Goal: Task Accomplishment & Management: Manage account settings

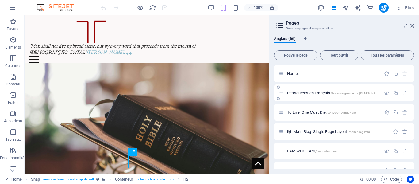
scroll to position [4, 0]
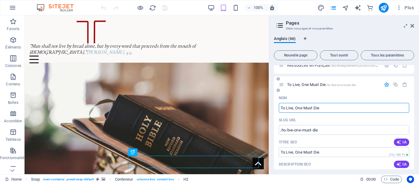
scroll to position [30, 0]
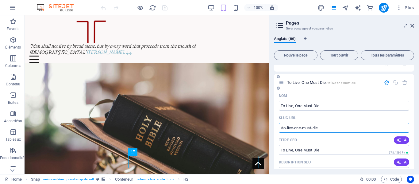
drag, startPoint x: 320, startPoint y: 129, endPoint x: 281, endPoint y: 130, distance: 39.3
click at [281, 130] on input "/to-live-one-must-die" at bounding box center [344, 128] width 130 height 10
click at [339, 116] on div "SLUG URL" at bounding box center [344, 118] width 130 height 10
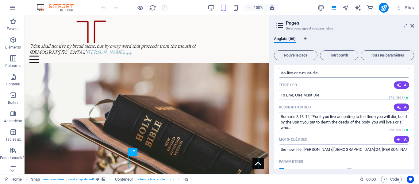
scroll to position [87, 0]
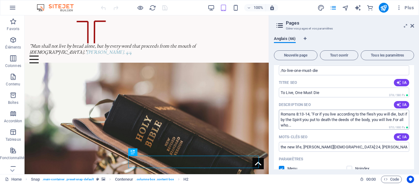
click at [309, 121] on textarea "Romans 8:13-14, "For if you live according to the flesh you will die, but if by…" at bounding box center [344, 120] width 130 height 20
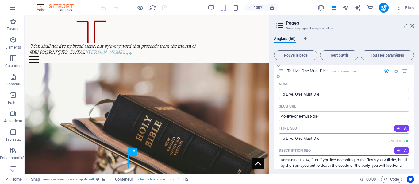
scroll to position [40, 0]
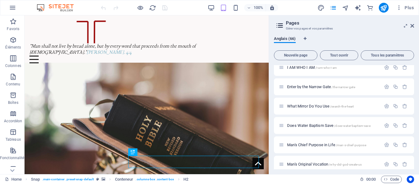
scroll to position [84, 0]
click at [385, 106] on icon "button" at bounding box center [386, 105] width 5 height 5
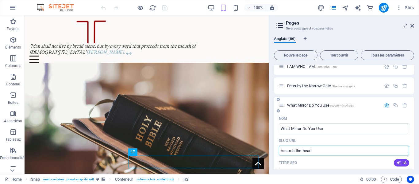
drag, startPoint x: 320, startPoint y: 149, endPoint x: 280, endPoint y: 154, distance: 40.5
click at [280, 154] on input "/search-the-heart" at bounding box center [344, 150] width 130 height 10
click at [341, 141] on div "SLUG URL" at bounding box center [344, 141] width 130 height 10
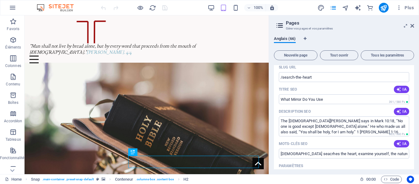
scroll to position [158, 0]
click at [331, 123] on textarea "The Lord Christ says in Mark 10:18, “No one is good except God alone.” He who m…" at bounding box center [344, 126] width 130 height 20
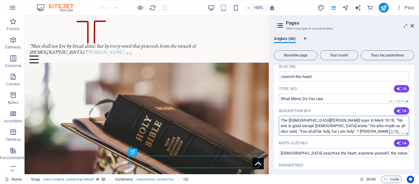
click at [346, 111] on div "Description SEO IA" at bounding box center [344, 111] width 130 height 10
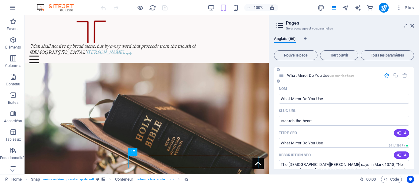
scroll to position [114, 0]
click at [385, 74] on icon "button" at bounding box center [386, 75] width 5 height 5
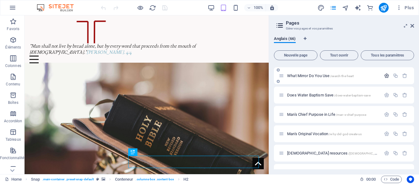
click at [386, 75] on icon "button" at bounding box center [386, 75] width 5 height 5
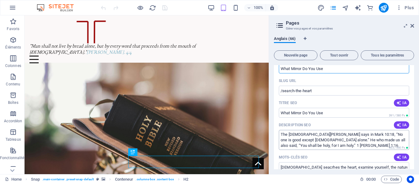
scroll to position [144, 0]
click at [342, 108] on input "Titre SEO" at bounding box center [344, 113] width 130 height 10
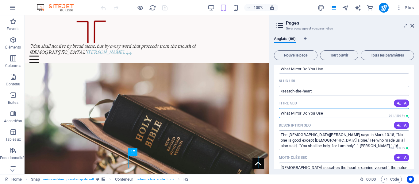
click at [330, 135] on textarea "The Lord Christ says in Mark 10:18, “No one is good except God alone.” He who m…" at bounding box center [344, 140] width 130 height 20
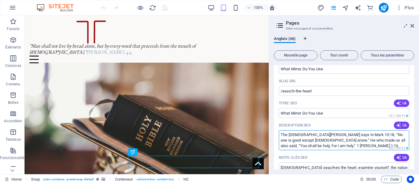
click at [330, 135] on textarea "The Lord Christ says in Mark 10:18, “No one is good except God alone.” He who m…" at bounding box center [344, 140] width 130 height 20
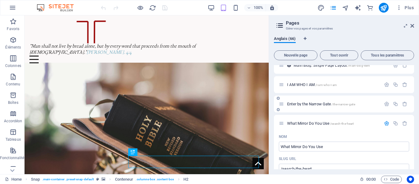
scroll to position [66, 0]
click at [386, 122] on icon "button" at bounding box center [386, 123] width 5 height 5
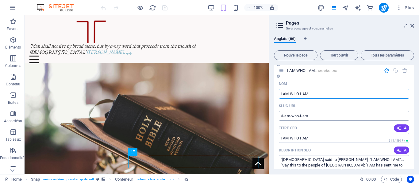
scroll to position [79, 0]
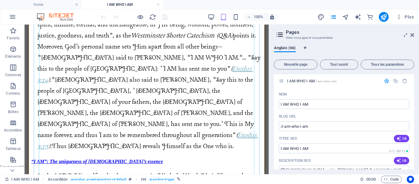
scroll to position [527, 0]
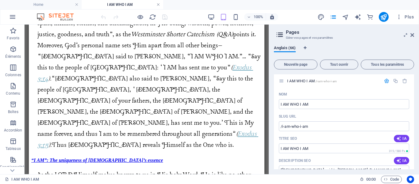
click at [158, 4] on link at bounding box center [159, 5] width 4 height 6
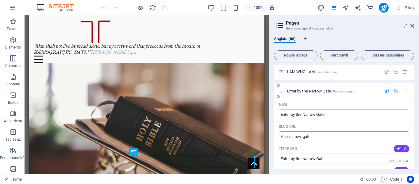
drag, startPoint x: 332, startPoint y: 135, endPoint x: 278, endPoint y: 139, distance: 54.1
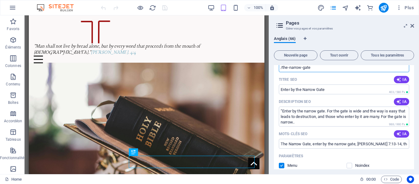
scroll to position [150, 0]
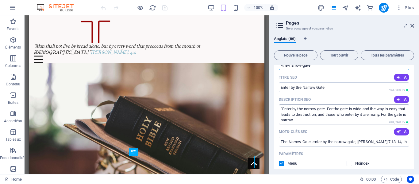
click at [315, 114] on textarea "“Enter by the narrow gate. For the gate is wide and the way is easy that leads …" at bounding box center [344, 114] width 130 height 20
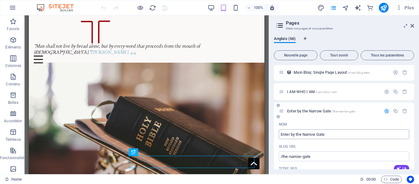
scroll to position [59, 0]
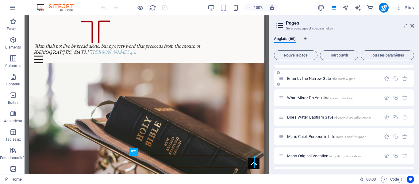
scroll to position [92, 0]
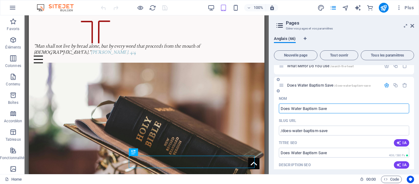
scroll to position [131, 0]
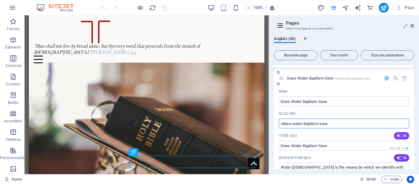
drag, startPoint x: 330, startPoint y: 122, endPoint x: 279, endPoint y: 123, distance: 51.3
click at [279, 123] on input "/does-water-baptism-save" at bounding box center [344, 123] width 130 height 10
click at [359, 112] on div "SLUG URL" at bounding box center [344, 114] width 130 height 10
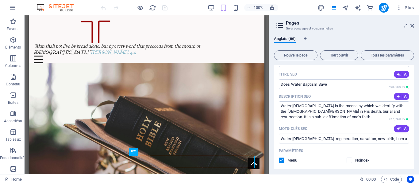
scroll to position [193, 0]
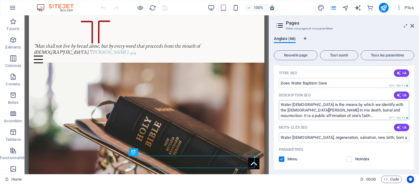
click at [317, 112] on textarea "Water baptism is the means by which we identify with the Lord Jesus Christ in H…" at bounding box center [344, 110] width 130 height 20
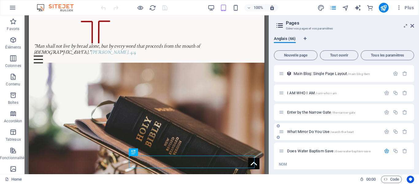
scroll to position [55, 0]
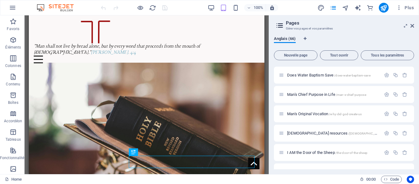
scroll to position [136, 0]
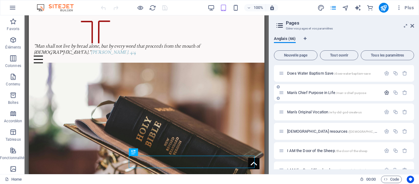
click at [384, 93] on icon "button" at bounding box center [386, 92] width 5 height 5
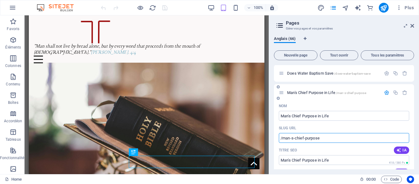
drag, startPoint x: 325, startPoint y: 137, endPoint x: 278, endPoint y: 140, distance: 47.1
click at [331, 127] on div "SLUG URL" at bounding box center [344, 128] width 130 height 10
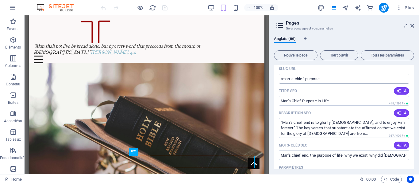
scroll to position [198, 0]
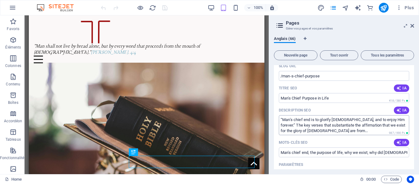
click at [327, 127] on textarea "“Man’s chief end is to glorify God, and to enjoy Him forever.” The key verses t…" at bounding box center [344, 125] width 130 height 20
click at [333, 117] on textarea "“Man’s chief end is to glorify God, and to enjoy Him forever.” The key verses t…" at bounding box center [344, 125] width 130 height 20
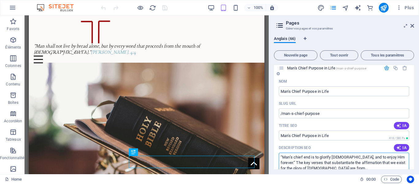
scroll to position [155, 0]
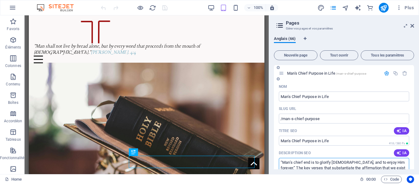
click at [386, 75] on icon "button" at bounding box center [386, 73] width 5 height 5
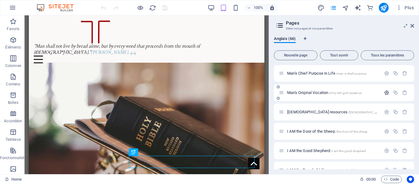
click at [386, 93] on icon "button" at bounding box center [386, 92] width 5 height 5
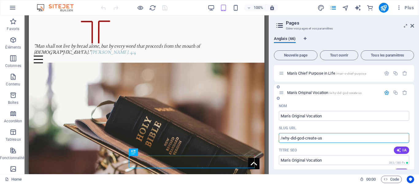
click at [299, 140] on input "/why-did-god-create-us" at bounding box center [344, 138] width 130 height 10
click at [328, 137] on input "/why-did-god-create-us" at bounding box center [344, 138] width 130 height 10
click at [286, 139] on input "/why-did-god-create-us" at bounding box center [344, 138] width 130 height 10
click at [343, 120] on input "Man's Original Vocation" at bounding box center [344, 116] width 130 height 10
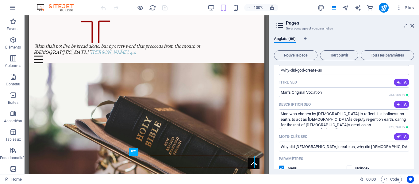
scroll to position [232, 0]
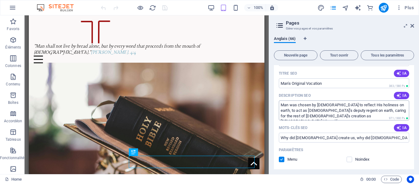
click at [327, 108] on textarea "Man was chosen by God to reflect His holiness on earth, to act as God’s deputy …" at bounding box center [344, 110] width 130 height 20
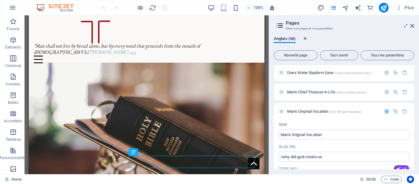
scroll to position [138, 0]
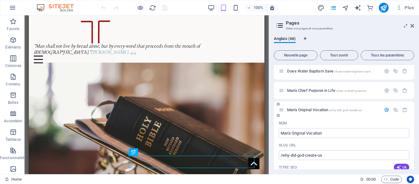
click at [386, 110] on icon "button" at bounding box center [386, 109] width 5 height 5
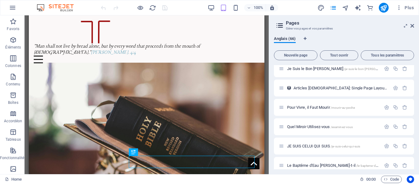
scroll to position [392, 0]
click at [387, 108] on icon "button" at bounding box center [386, 106] width 5 height 5
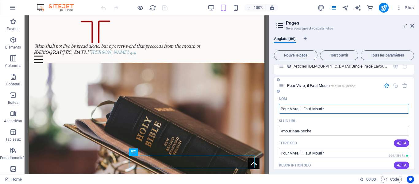
scroll to position [417, 0]
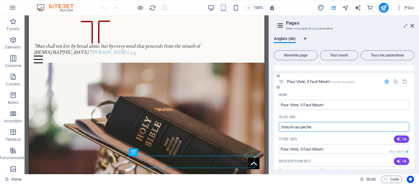
drag, startPoint x: 319, startPoint y: 128, endPoint x: 279, endPoint y: 129, distance: 40.2
click at [279, 129] on input "/mourir-au-peche" at bounding box center [344, 127] width 130 height 10
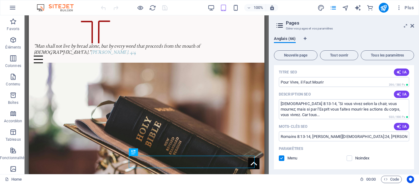
scroll to position [490, 0]
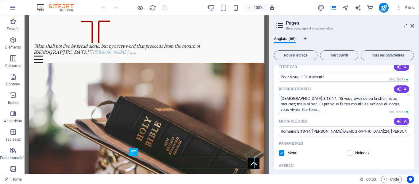
click at [326, 102] on textarea "Romains 8:13-14, "Si vous vivez selon la chair, vous mourrez; mais si par l’Esp…" at bounding box center [344, 104] width 130 height 20
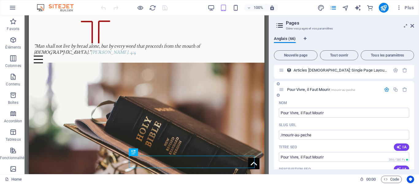
scroll to position [409, 0]
click at [385, 91] on icon "button" at bounding box center [386, 89] width 5 height 5
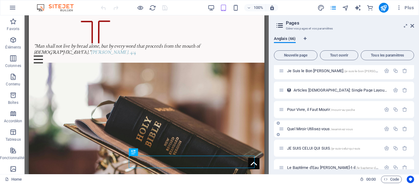
click at [324, 113] on div "Pour Vivre, il Faut Mourir /mourir-au-peche" at bounding box center [344, 109] width 140 height 17
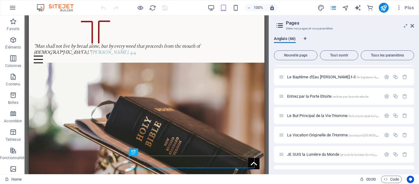
scroll to position [483, 0]
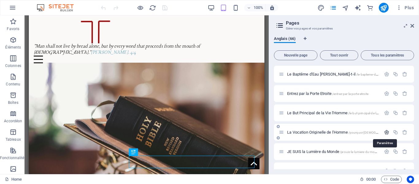
click at [386, 133] on icon "button" at bounding box center [386, 132] width 5 height 5
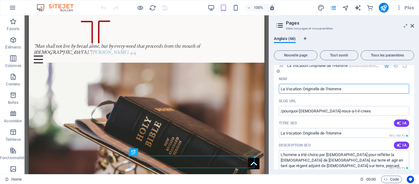
scroll to position [552, 0]
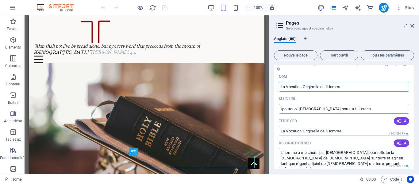
click at [333, 109] on input "/pourquoi-dieu-nous-a-t-il-crees" at bounding box center [344, 109] width 130 height 10
click at [362, 98] on div "SLUG URL" at bounding box center [344, 99] width 130 height 10
click at [307, 158] on textarea "L'homme a été choisi par Dieu pour refléter la sainteté de Dieu sur terre et ag…" at bounding box center [344, 158] width 130 height 20
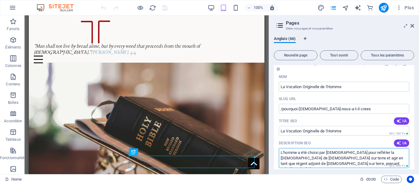
click at [343, 148] on textarea "L'homme a été choisi par Dieu pour refléter la sainteté de Dieu sur terre et ag…" at bounding box center [344, 158] width 130 height 20
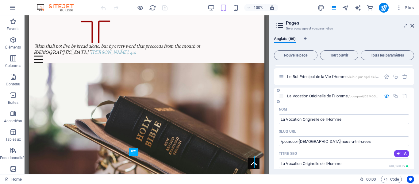
scroll to position [518, 0]
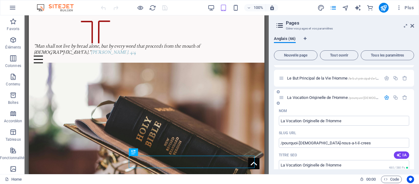
click at [386, 99] on icon "button" at bounding box center [386, 97] width 5 height 5
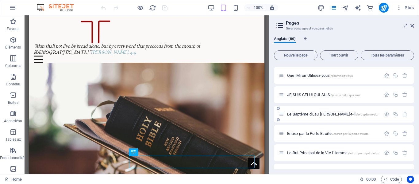
scroll to position [436, 0]
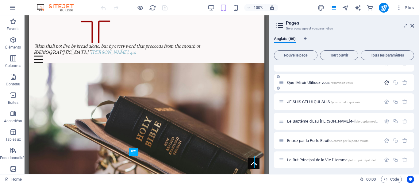
click at [386, 83] on icon "button" at bounding box center [386, 82] width 5 height 5
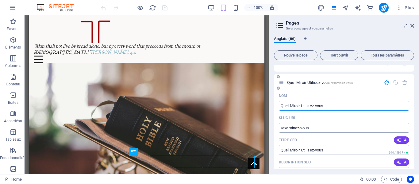
click at [312, 128] on input "/examinez-vous" at bounding box center [344, 128] width 130 height 10
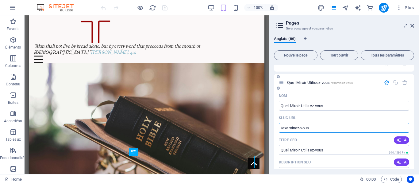
click at [355, 116] on div "SLUG URL" at bounding box center [344, 118] width 130 height 10
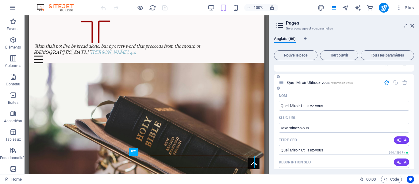
click at [384, 83] on icon "button" at bounding box center [386, 82] width 5 height 5
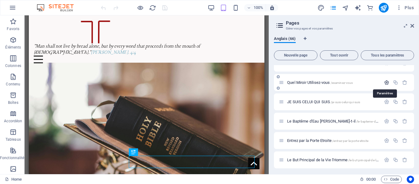
click at [384, 85] on icon "button" at bounding box center [386, 82] width 5 height 5
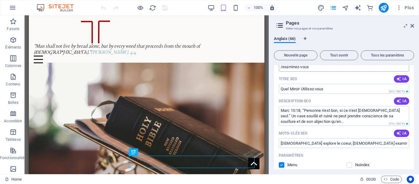
scroll to position [501, 0]
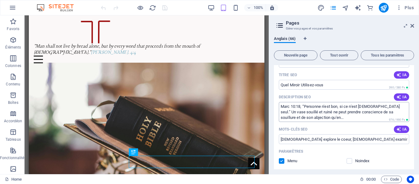
click at [344, 114] on textarea "Marc 10:18, “Personne n'est bon, si ce n'est Dieu seul.” Un vase souillé et rui…" at bounding box center [344, 112] width 130 height 20
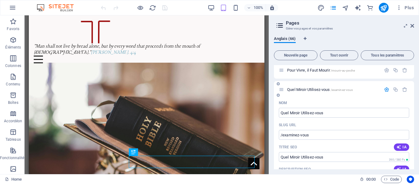
scroll to position [422, 0]
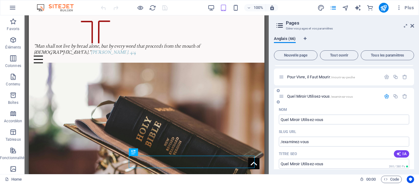
click at [387, 98] on icon "button" at bounding box center [386, 96] width 5 height 5
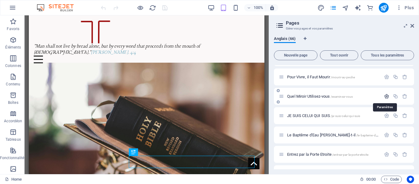
click at [386, 96] on icon "button" at bounding box center [386, 96] width 5 height 5
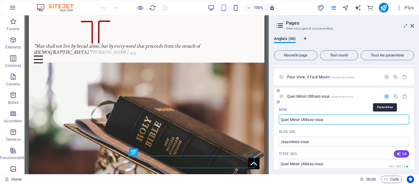
click at [386, 96] on icon "button" at bounding box center [386, 96] width 5 height 5
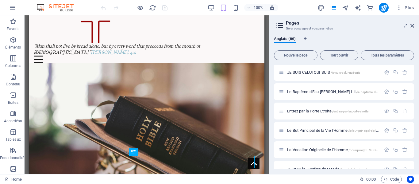
scroll to position [471, 0]
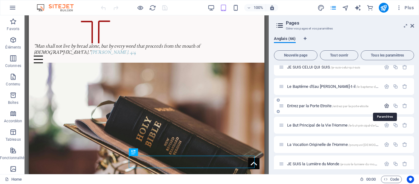
click at [386, 107] on icon "button" at bounding box center [386, 105] width 5 height 5
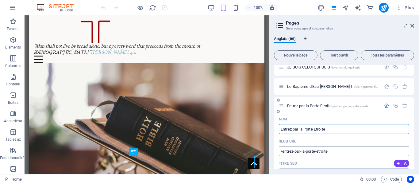
click at [322, 152] on input "/entrez-par-la-porte-etroite" at bounding box center [344, 151] width 130 height 10
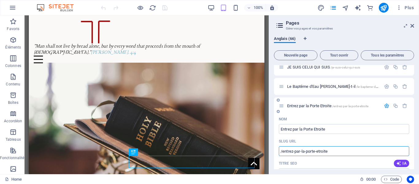
click at [347, 143] on div "SLUG URL" at bounding box center [344, 141] width 130 height 10
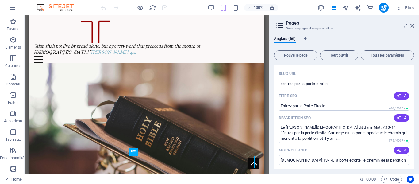
scroll to position [542, 0]
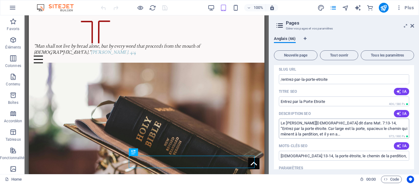
click at [313, 129] on textarea "Le Seigneur Jésus dit dans Mat. 7:13-14, “Entrez par la porte étroite. Car larg…" at bounding box center [344, 128] width 130 height 20
click at [337, 113] on div "Description SEO IA" at bounding box center [344, 114] width 130 height 10
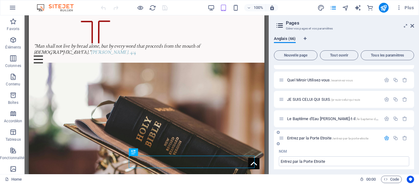
scroll to position [433, 0]
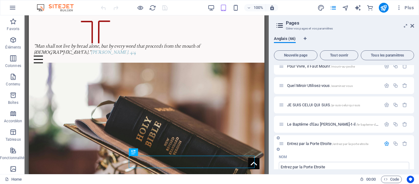
click at [385, 143] on icon "button" at bounding box center [386, 143] width 5 height 5
click at [386, 125] on icon "button" at bounding box center [386, 124] width 5 height 5
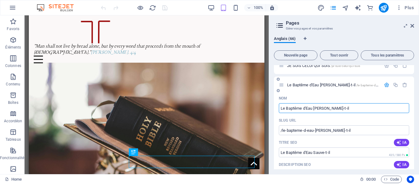
scroll to position [472, 0]
click at [319, 131] on input "/le-bapteme-d-eau-sauve-t-il" at bounding box center [344, 130] width 130 height 10
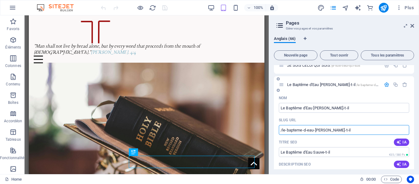
click at [349, 120] on div "SLUG URL" at bounding box center [344, 120] width 130 height 10
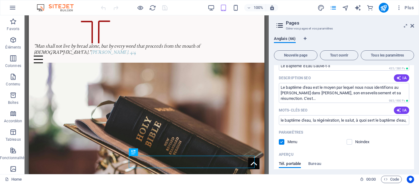
scroll to position [562, 0]
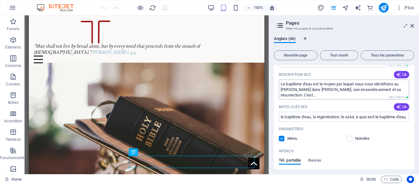
click at [325, 90] on textarea "Le baptême d'eau est le moyen par lequel nous nous identifions au Seigneur Jésu…" at bounding box center [344, 90] width 130 height 20
click at [342, 75] on div "Description SEO IA" at bounding box center [344, 75] width 130 height 10
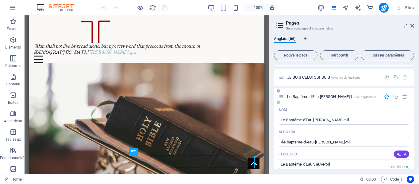
scroll to position [458, 0]
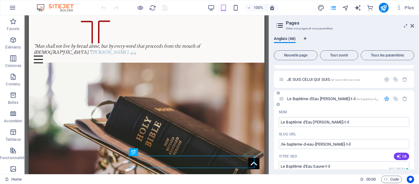
click at [388, 99] on button "button" at bounding box center [386, 98] width 9 height 5
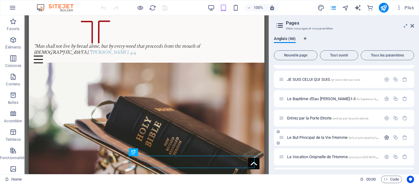
click at [386, 137] on icon "button" at bounding box center [386, 137] width 5 height 5
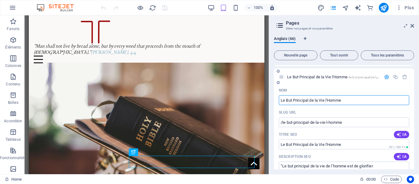
scroll to position [524, 0]
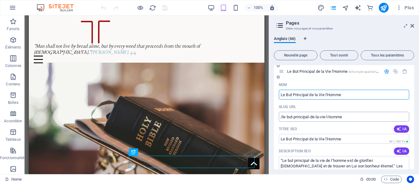
click at [328, 117] on input "/le-but-principal-de-la-vie-l-homme" at bounding box center [344, 117] width 130 height 10
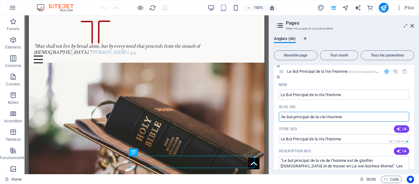
click at [376, 107] on div "SLUG URL" at bounding box center [344, 107] width 130 height 10
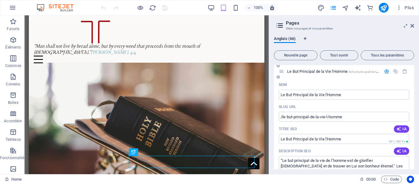
click at [387, 72] on icon "button" at bounding box center [386, 71] width 5 height 5
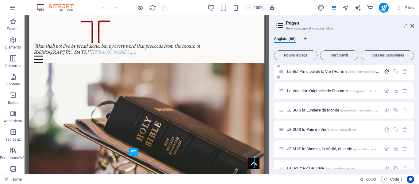
click at [384, 71] on icon "button" at bounding box center [386, 71] width 5 height 5
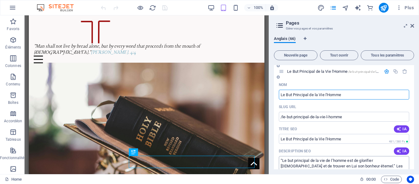
click at [321, 165] on textarea "“Le but principal de la vie de l’homme est de glorifier Dieu et de trouver en L…" at bounding box center [344, 166] width 130 height 20
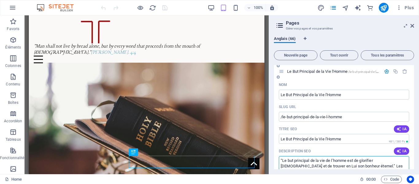
click at [343, 151] on div "Description SEO IA" at bounding box center [344, 151] width 130 height 10
click at [385, 72] on icon "button" at bounding box center [386, 71] width 5 height 5
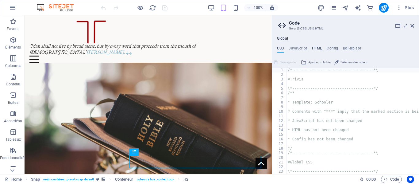
type textarea "<a href="#main-content" class="wv-link-content button">Skip to main content</a>"
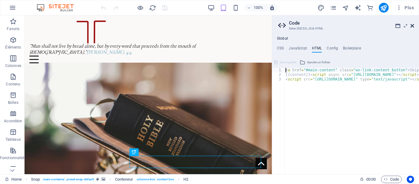
click at [0, 0] on icon at bounding box center [0, 0] width 0 height 0
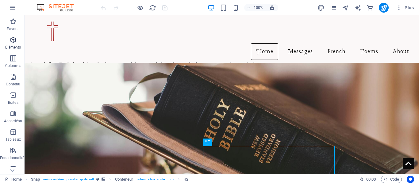
click at [10, 44] on span "Éléments" at bounding box center [13, 43] width 26 height 15
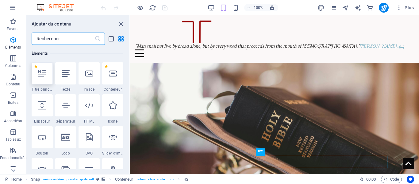
scroll to position [67, 0]
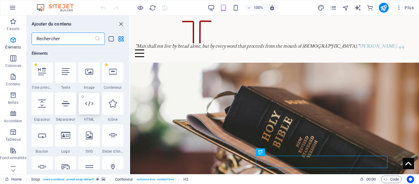
click at [87, 107] on icon at bounding box center [89, 103] width 8 height 8
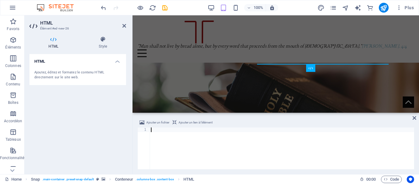
scroll to position [6, 0]
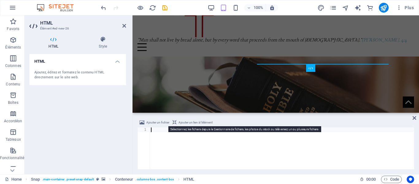
click at [159, 122] on span "Ajouter un fichier" at bounding box center [157, 122] width 23 height 7
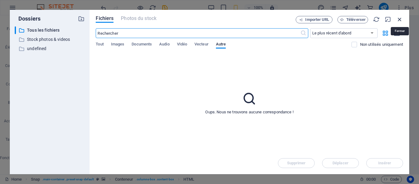
click at [401, 19] on icon "button" at bounding box center [400, 19] width 7 height 7
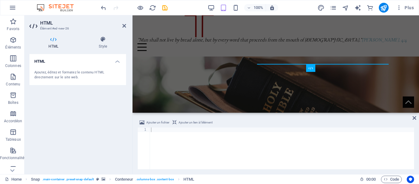
click at [166, 138] on div at bounding box center [282, 152] width 265 height 51
click at [186, 123] on span "Ajouter un lien à l'élément" at bounding box center [196, 122] width 34 height 7
click at [180, 129] on div at bounding box center [282, 152] width 265 height 51
paste textarea "<meta name="p:domain_verify" content="028d9ff0314b6b0352d3519be1fe57d3"/>"
type textarea "<meta name="p:domain_verify" content="028d9ff0314b6b0352d3519be1fe57d3"/>"
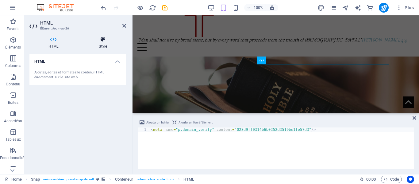
click at [104, 40] on icon at bounding box center [103, 39] width 46 height 6
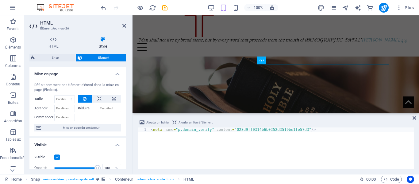
click at [104, 40] on icon at bounding box center [103, 39] width 46 height 6
click at [56, 39] on icon at bounding box center [53, 39] width 48 height 6
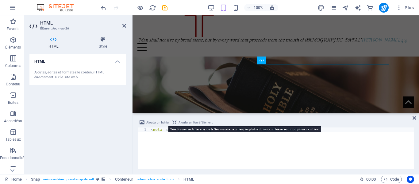
click at [151, 123] on span "Ajouter un fichier" at bounding box center [157, 122] width 23 height 7
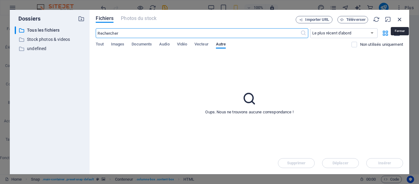
click at [400, 19] on icon "button" at bounding box center [400, 19] width 7 height 7
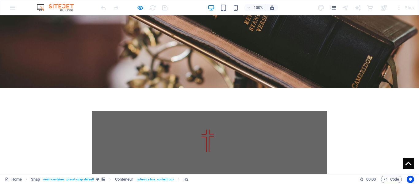
scroll to position [134, 0]
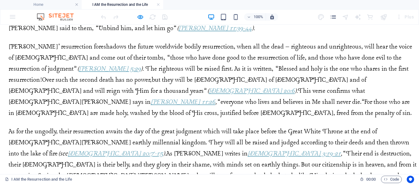
scroll to position [1981, 0]
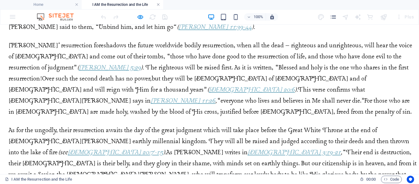
click at [158, 3] on link at bounding box center [159, 5] width 4 height 6
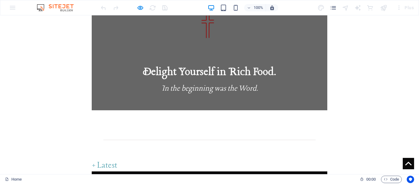
scroll to position [254, 0]
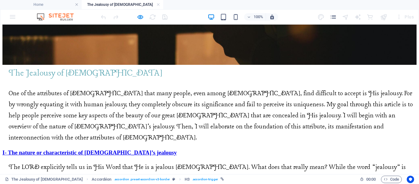
scroll to position [299, 0]
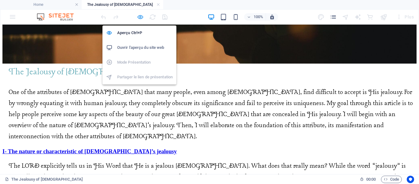
click at [138, 17] on icon "button" at bounding box center [140, 17] width 7 height 7
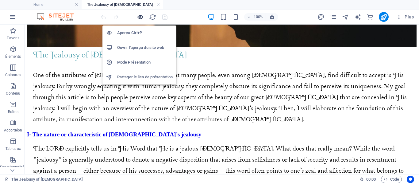
click at [138, 17] on icon "button" at bounding box center [140, 17] width 7 height 7
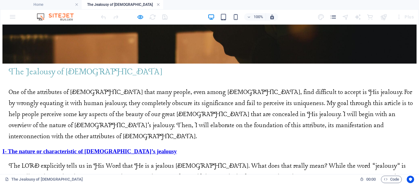
click at [158, 2] on link at bounding box center [159, 5] width 4 height 6
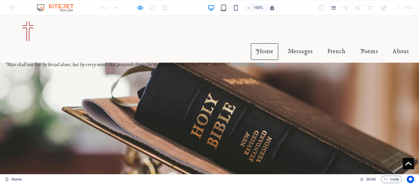
scroll to position [0, 0]
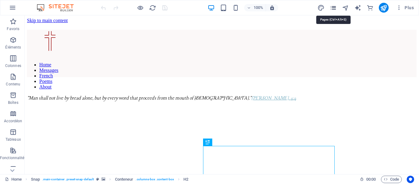
click at [333, 8] on icon "pages" at bounding box center [333, 7] width 7 height 7
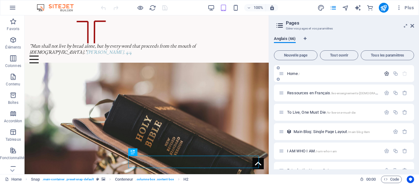
click at [385, 74] on icon "button" at bounding box center [386, 73] width 5 height 5
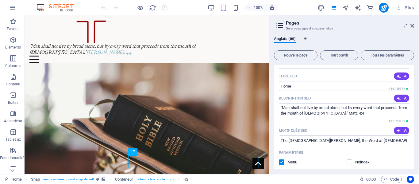
scroll to position [60, 0]
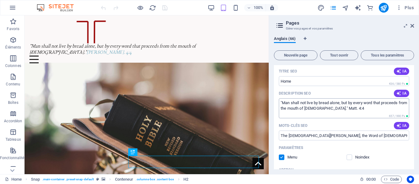
click at [321, 103] on textarea ""Man shall not live by bread alone, but by every word that proceeds from the mo…" at bounding box center [344, 108] width 130 height 20
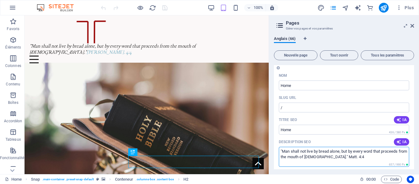
scroll to position [0, 0]
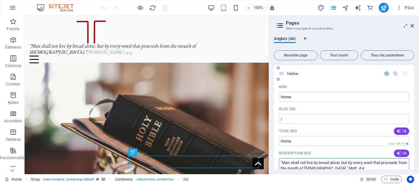
click at [386, 73] on icon "button" at bounding box center [386, 73] width 5 height 5
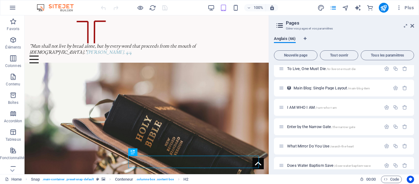
scroll to position [44, 0]
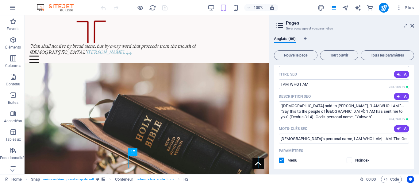
scroll to position [136, 0]
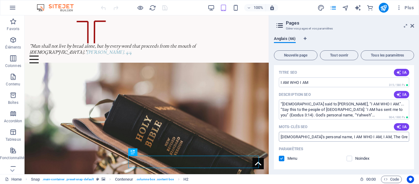
click at [339, 138] on input "God's personal name, I AM WHO I AM, I AM, The Great I AM, The Aseity of God, Ya…" at bounding box center [344, 137] width 130 height 10
click at [342, 108] on textarea "“God said to Moses, “I AM WHO I AM.”... “Say this to the people of Israel: ‘I A…" at bounding box center [344, 109] width 130 height 20
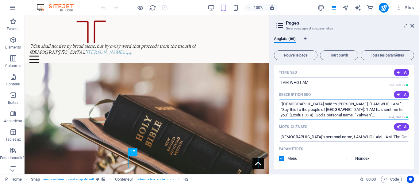
click at [342, 108] on textarea "“God said to Moses, “I AM WHO I AM.”... “Say this to the people of Israel: ‘I A…" at bounding box center [344, 109] width 130 height 20
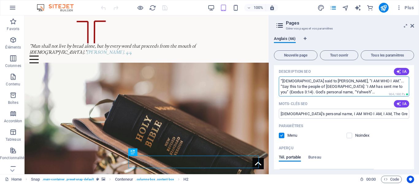
scroll to position [163, 0]
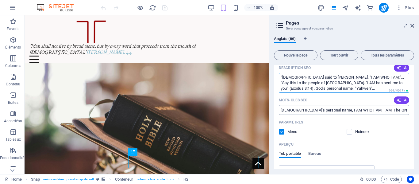
click at [319, 110] on input "God's personal name, I AM WHO I AM, I AM, The Great I AM, The Aseity of God, Ya…" at bounding box center [344, 110] width 130 height 10
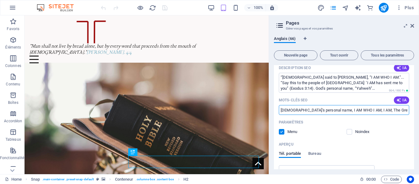
click at [323, 104] on div "Mots-clés SEO IA" at bounding box center [344, 100] width 130 height 10
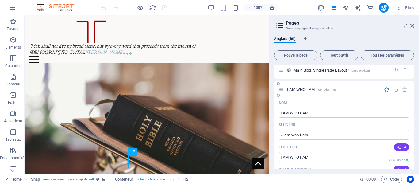
scroll to position [60, 0]
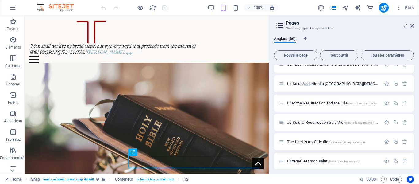
scroll to position [1093, 0]
click at [387, 102] on icon "button" at bounding box center [386, 101] width 5 height 5
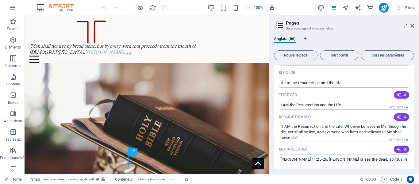
scroll to position [1160, 0]
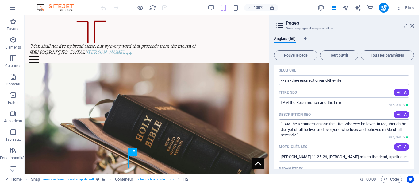
click at [333, 130] on textarea "“I AM the Resurrection and the Life. Whoever believes in Me, though he die, yet…" at bounding box center [344, 129] width 130 height 20
click at [338, 111] on div "Description SEO IA" at bounding box center [344, 115] width 130 height 10
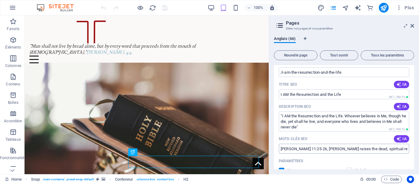
scroll to position [1168, 0]
click at [329, 150] on input "John 11:25-26, Jesus raises the dead, spiritual resurrection, bodily resurrecti…" at bounding box center [344, 149] width 130 height 10
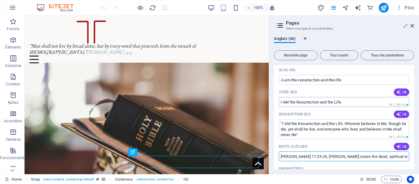
scroll to position [1158, 0]
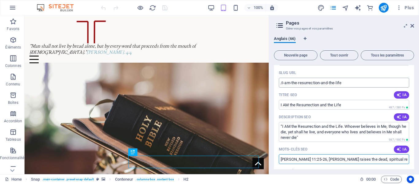
click at [335, 85] on input "/i-am-the-resurrection-and-the-life" at bounding box center [344, 83] width 130 height 10
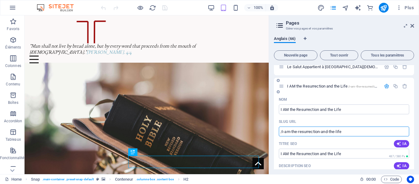
scroll to position [1108, 0]
click at [386, 87] on icon "button" at bounding box center [386, 86] width 5 height 5
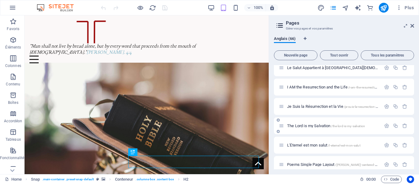
scroll to position [1172, 0]
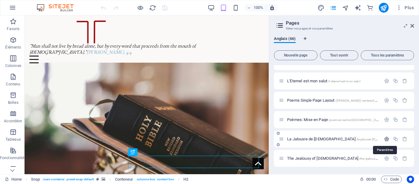
click at [386, 140] on icon "button" at bounding box center [386, 138] width 5 height 5
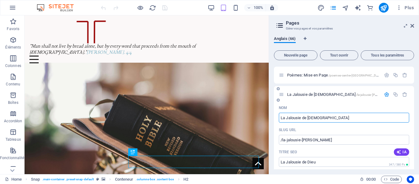
scroll to position [1220, 0]
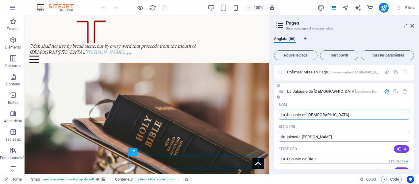
click at [318, 136] on input "/la-jalousie-de-dieu" at bounding box center [344, 137] width 130 height 10
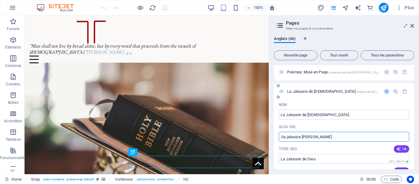
click at [318, 136] on input "/la-jalousie-de-dieu" at bounding box center [344, 137] width 130 height 10
click at [387, 88] on div at bounding box center [395, 91] width 27 height 7
click at [385, 91] on icon "button" at bounding box center [386, 91] width 5 height 5
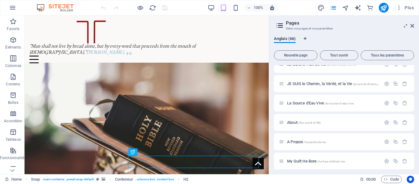
scroll to position [585, 0]
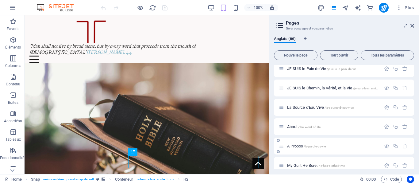
click at [308, 146] on span "/la-parole-de-vie" at bounding box center [315, 146] width 22 height 3
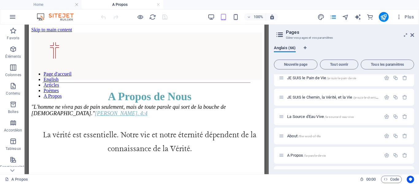
scroll to position [0, 0]
click at [414, 33] on icon at bounding box center [413, 35] width 4 height 5
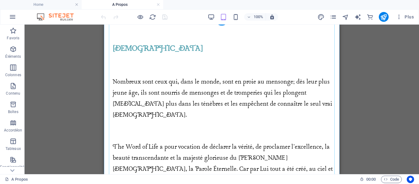
scroll to position [143, 0]
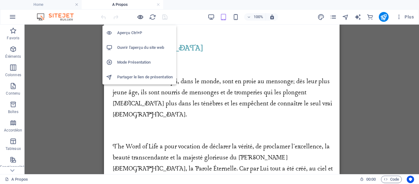
click at [141, 18] on icon "button" at bounding box center [140, 17] width 7 height 7
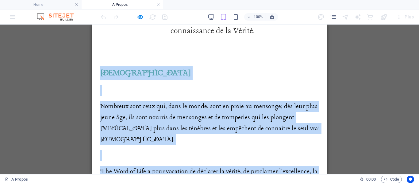
scroll to position [282, 0]
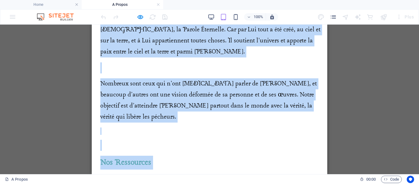
drag, startPoint x: 103, startPoint y: 49, endPoint x: 283, endPoint y: 139, distance: 201.2
click at [283, 139] on div "Notre Mission Nombreux sont ceux qui, dans le monde, sont en proie au mensonge;…" at bounding box center [209, 73] width 231 height 343
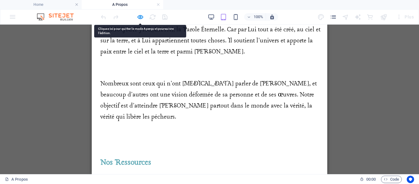
click at [223, 92] on div "Notre Mission Nombreux sont ceux qui, dans le monde, sont en proie au mensonge;…" at bounding box center [209, 73] width 231 height 343
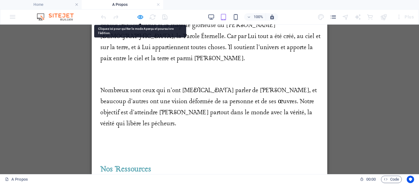
scroll to position [273, 0]
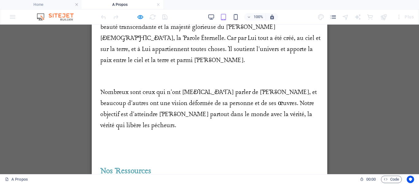
drag, startPoint x: 279, startPoint y: 142, endPoint x: 165, endPoint y: 85, distance: 127.8
click at [165, 85] on div "Notre Mission Nombreux sont ceux qui, dans le monde, sont en proie au mensonge;…" at bounding box center [209, 82] width 231 height 343
click at [165, 164] on p "Nos Ressources" at bounding box center [212, 171] width 225 height 14
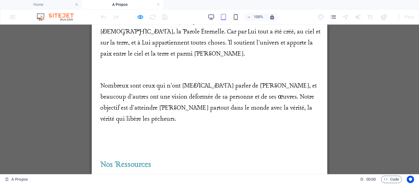
scroll to position [282, 0]
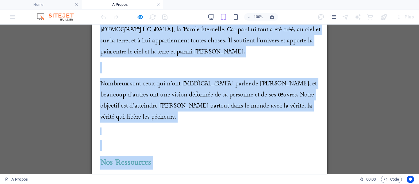
drag, startPoint x: 103, startPoint y: 78, endPoint x: 283, endPoint y: 138, distance: 189.7
click at [283, 138] on div "Notre Mission Nombreux sont ceux qui, dans le monde, sont en proie au mensonge;…" at bounding box center [209, 73] width 231 height 343
copy div "Notre Mission Nombreux sont ceux qui, dans le monde, sont en proie au mensonge;…"
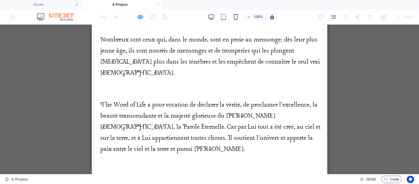
scroll to position [182, 0]
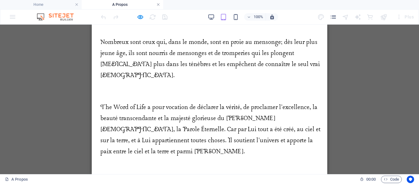
click at [157, 4] on link at bounding box center [159, 5] width 4 height 6
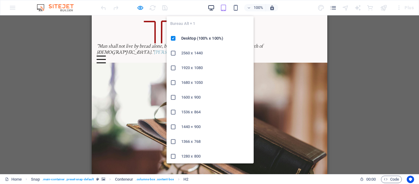
click at [210, 6] on icon "button" at bounding box center [211, 7] width 7 height 7
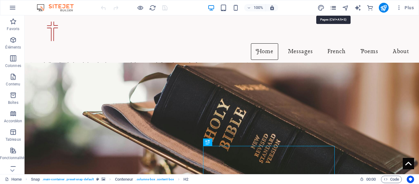
click at [333, 7] on icon "pages" at bounding box center [333, 7] width 7 height 7
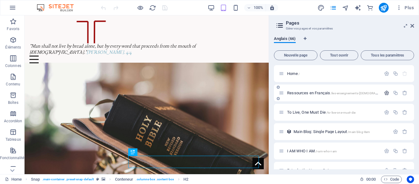
click at [384, 93] on icon "button" at bounding box center [386, 92] width 5 height 5
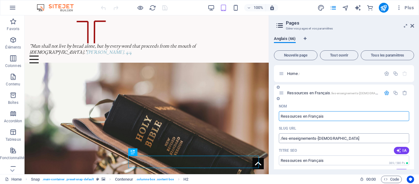
click at [327, 139] on input "/les-enseignements-bibliques" at bounding box center [344, 138] width 130 height 10
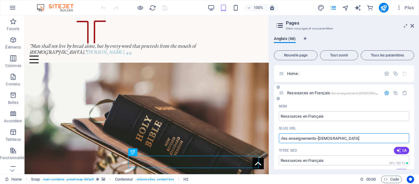
click at [375, 100] on div "Ressources en Français /les-enseignements-bibliques" at bounding box center [344, 92] width 140 height 17
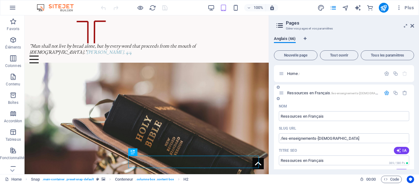
click at [386, 92] on icon "button" at bounding box center [386, 92] width 5 height 5
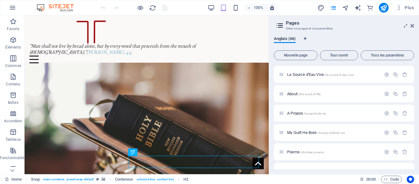
scroll to position [619, 0]
click at [313, 93] on span "/the-word-of-life" at bounding box center [309, 93] width 22 height 3
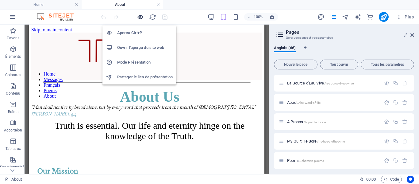
scroll to position [0, 0]
click at [141, 17] on icon "button" at bounding box center [140, 17] width 7 height 7
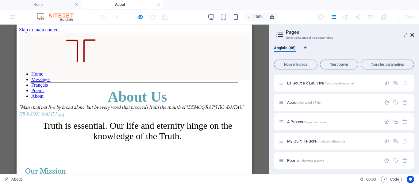
click at [412, 37] on icon at bounding box center [413, 35] width 4 height 5
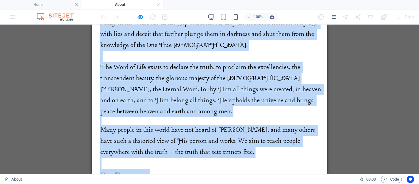
scroll to position [232, 0]
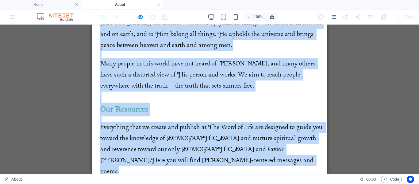
drag, startPoint x: 104, startPoint y: 65, endPoint x: 214, endPoint y: 147, distance: 137.0
copy div "Our Mission Many in the world are in the grip of falsehood; they are nurtured f…"
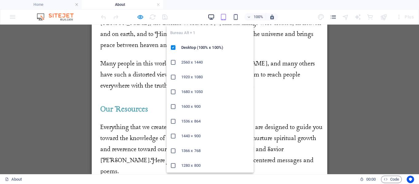
click at [211, 17] on icon "button" at bounding box center [211, 17] width 7 height 7
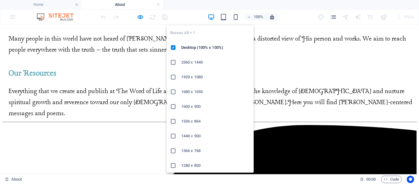
scroll to position [260, 0]
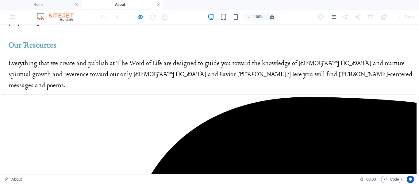
click at [157, 5] on link at bounding box center [159, 5] width 4 height 6
